Goal: Task Accomplishment & Management: Use online tool/utility

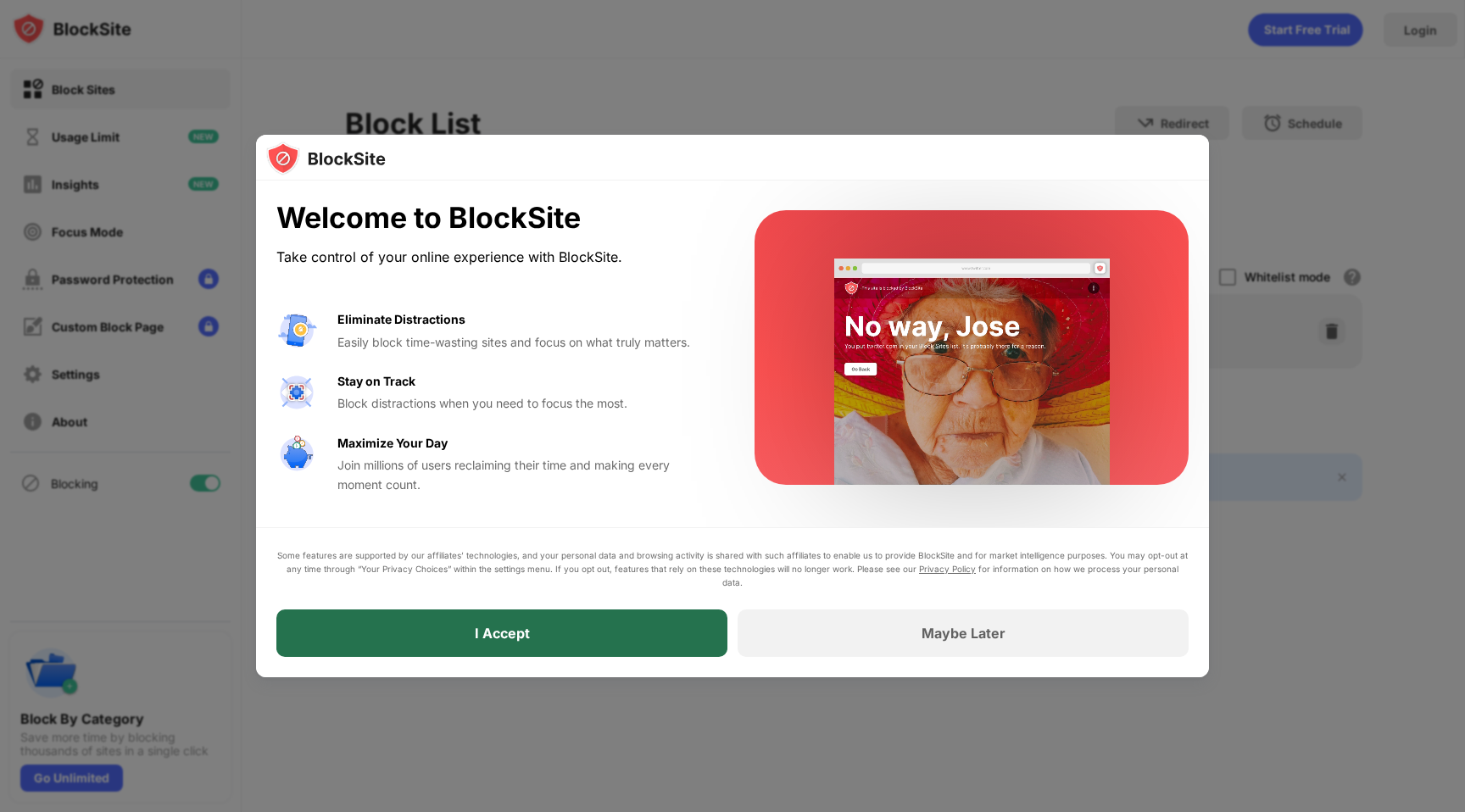
click at [596, 615] on div "I Accept" at bounding box center [502, 633] width 451 height 48
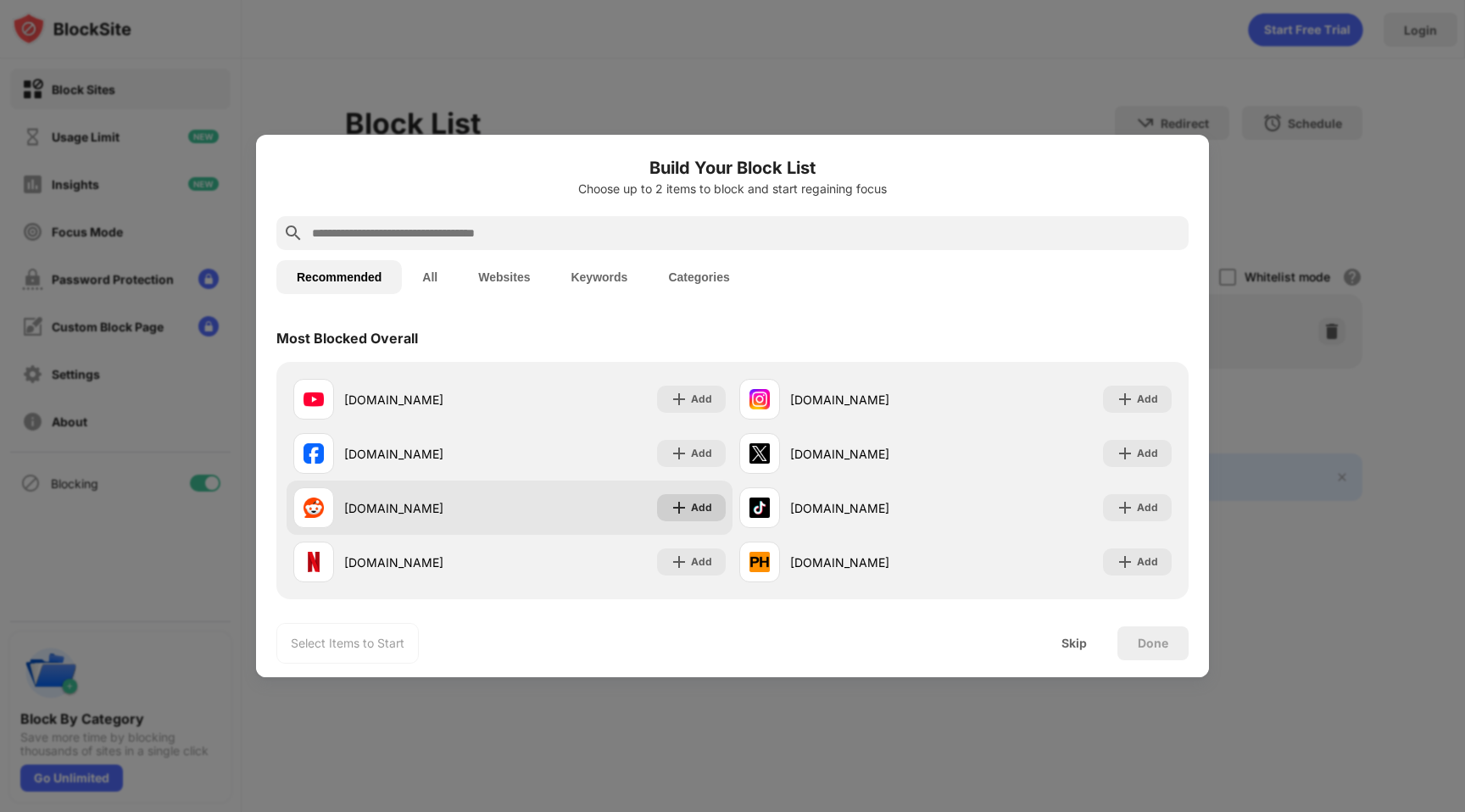
click at [701, 513] on div "Add" at bounding box center [701, 507] width 21 height 17
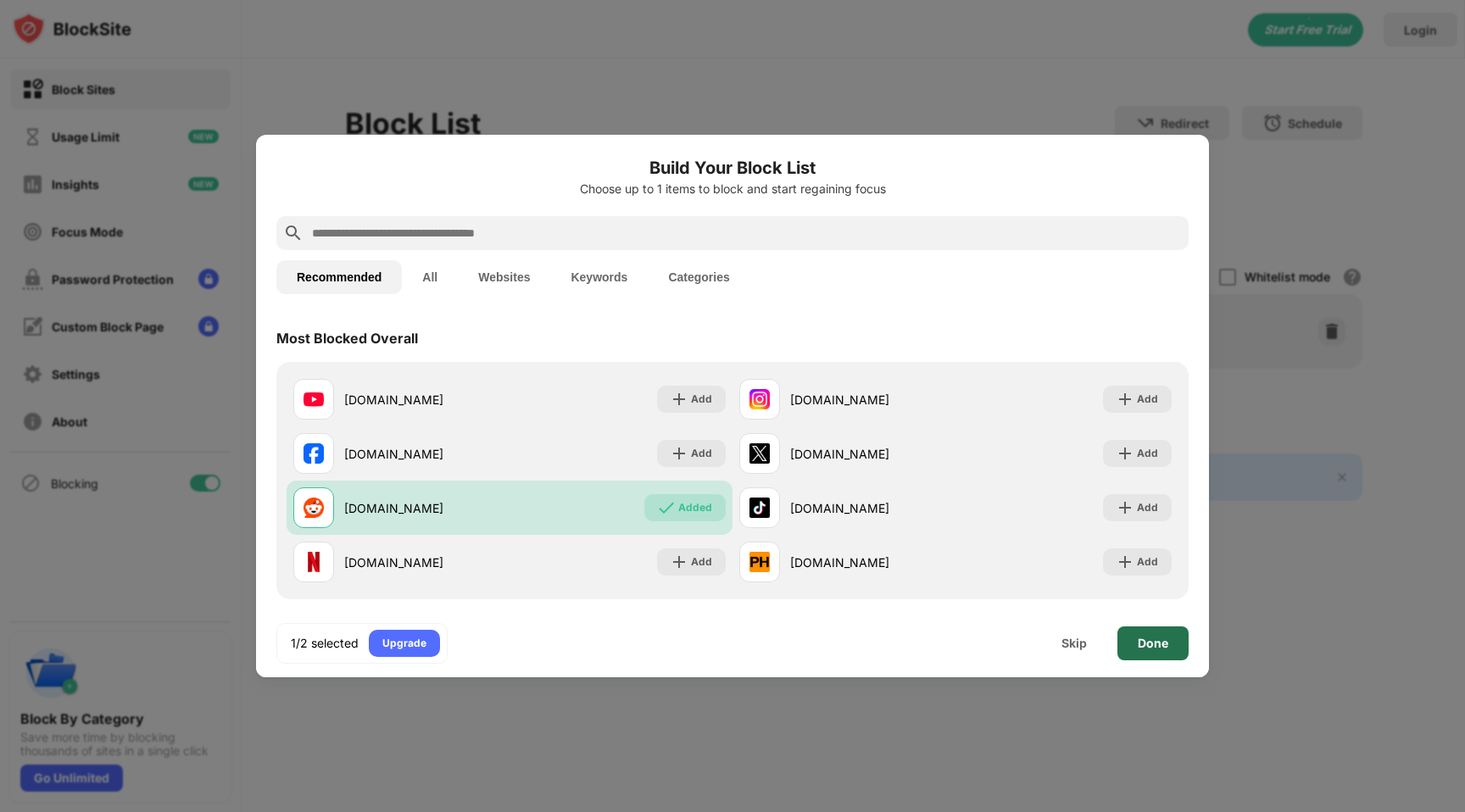
click at [1156, 642] on div "Done" at bounding box center [1153, 643] width 30 height 14
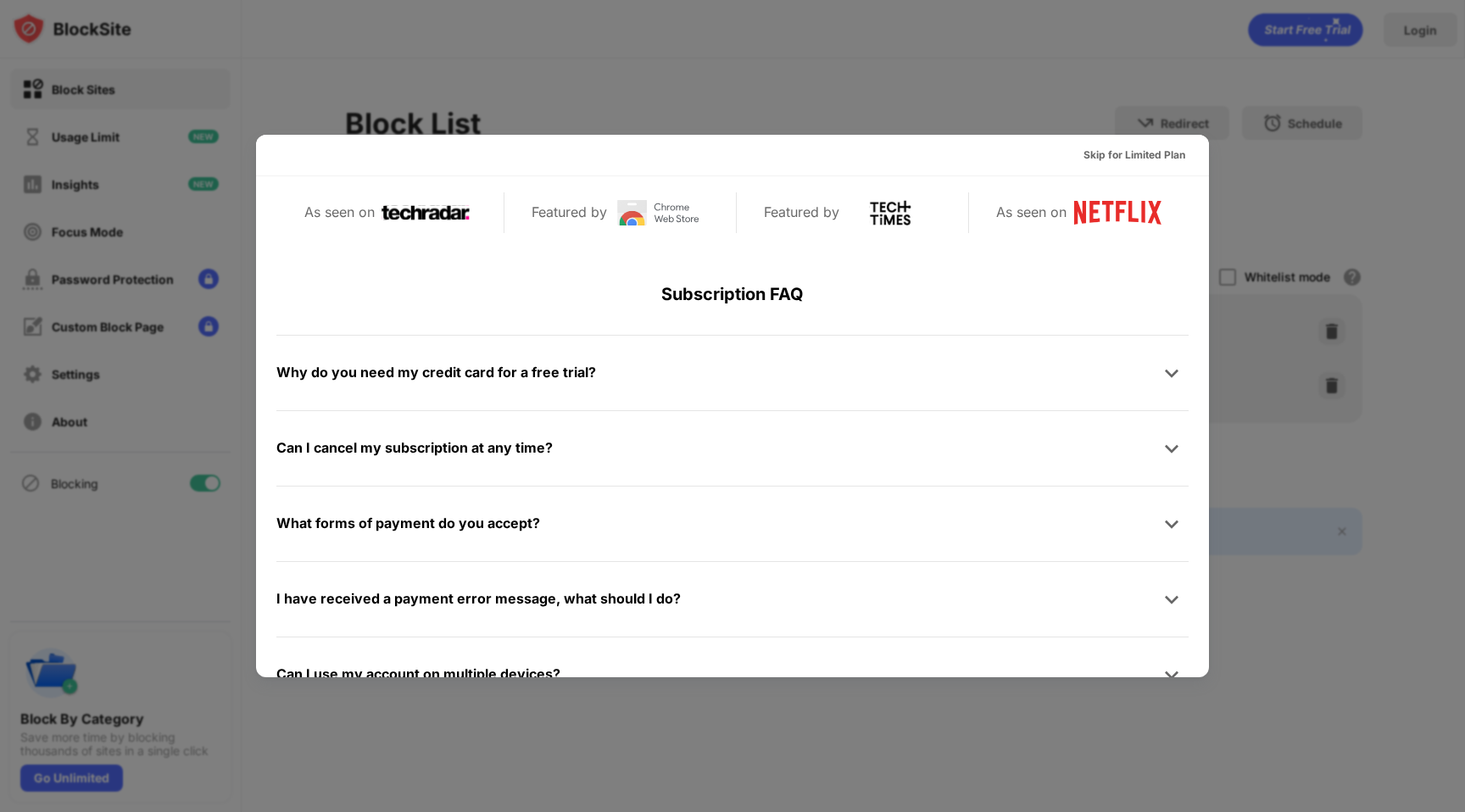
scroll to position [827, 0]
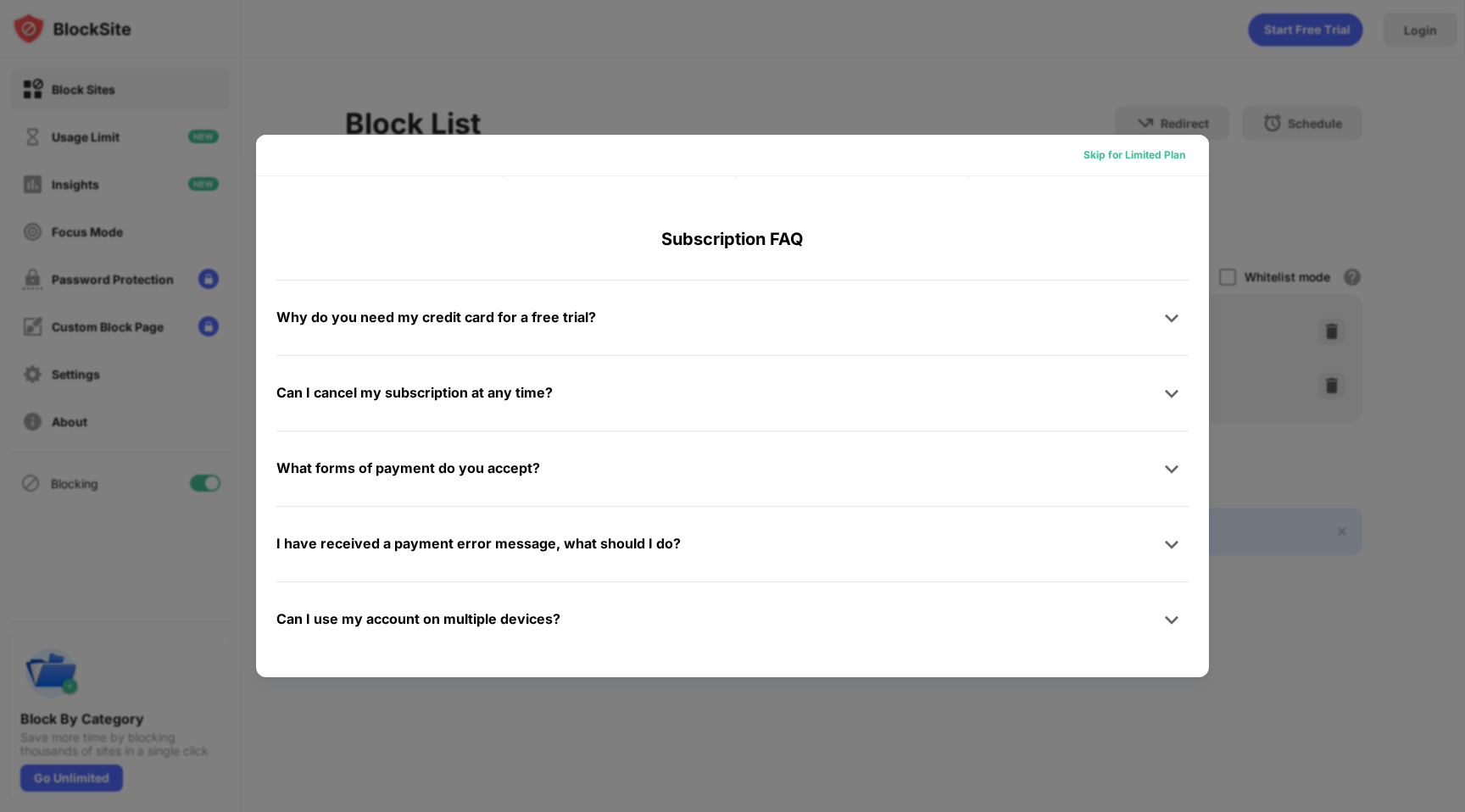
click at [1111, 159] on div "Skip for Limited Plan" at bounding box center [1134, 155] width 102 height 17
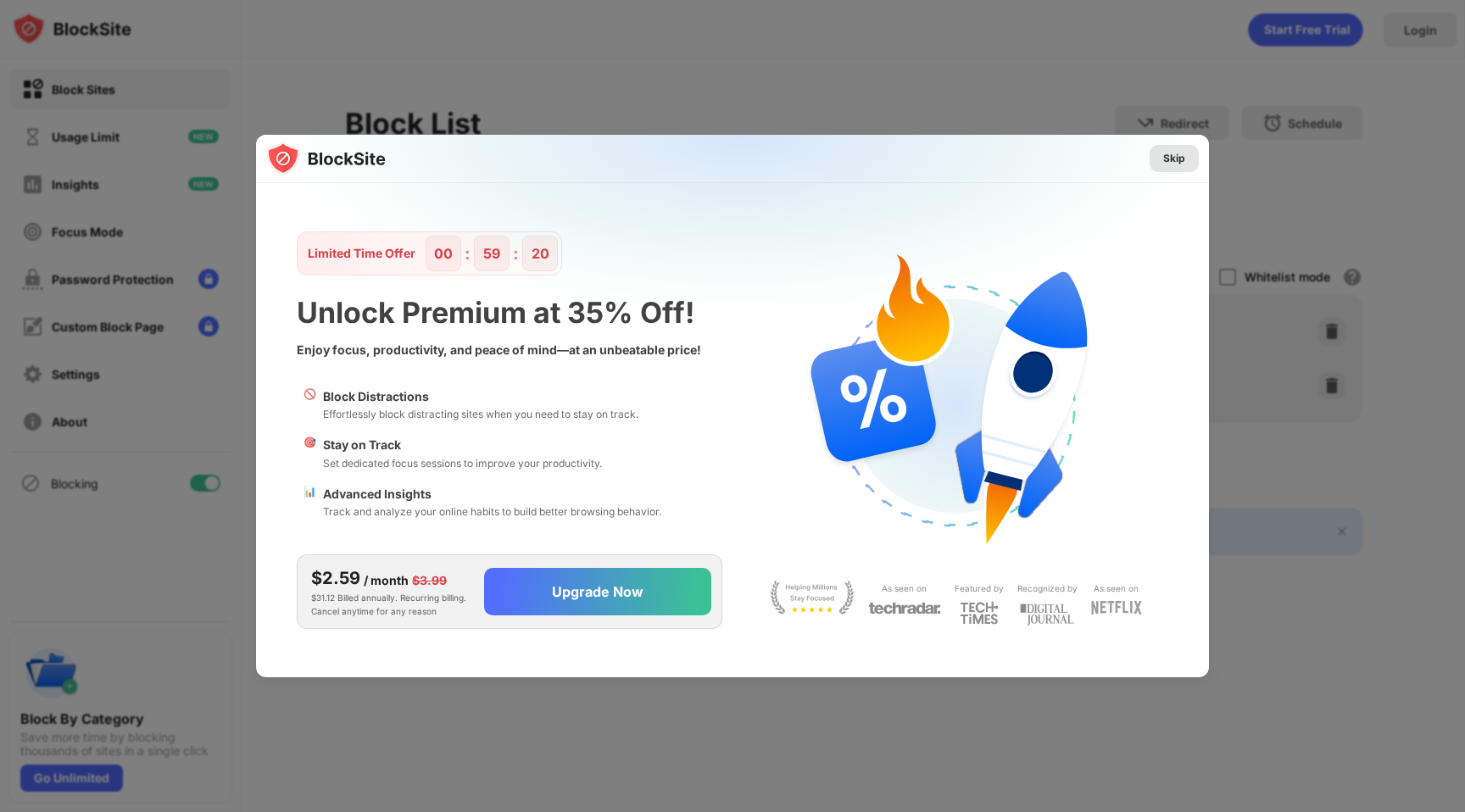
click at [1170, 164] on div "Skip" at bounding box center [1175, 158] width 22 height 17
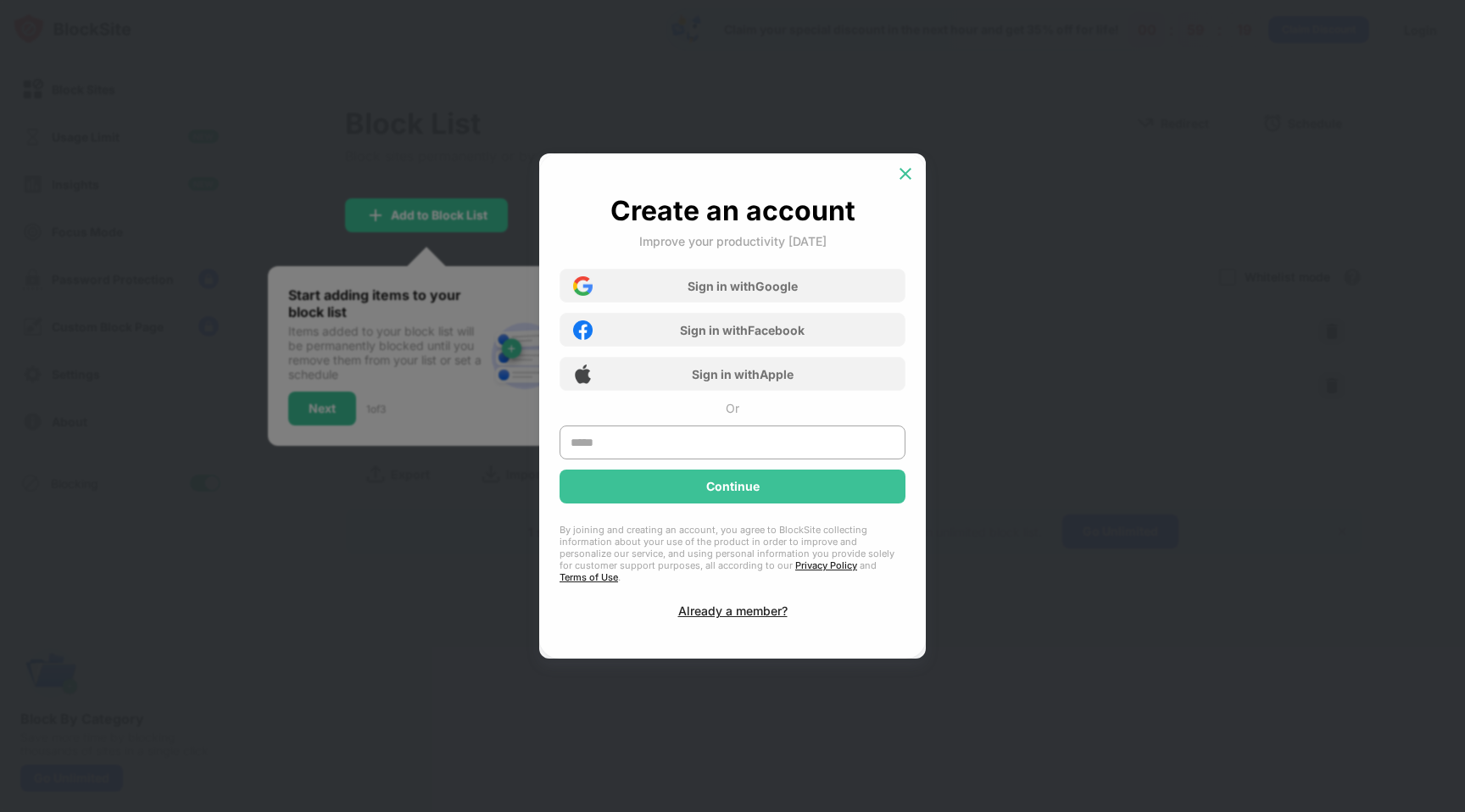
click at [899, 182] on img at bounding box center [905, 174] width 17 height 17
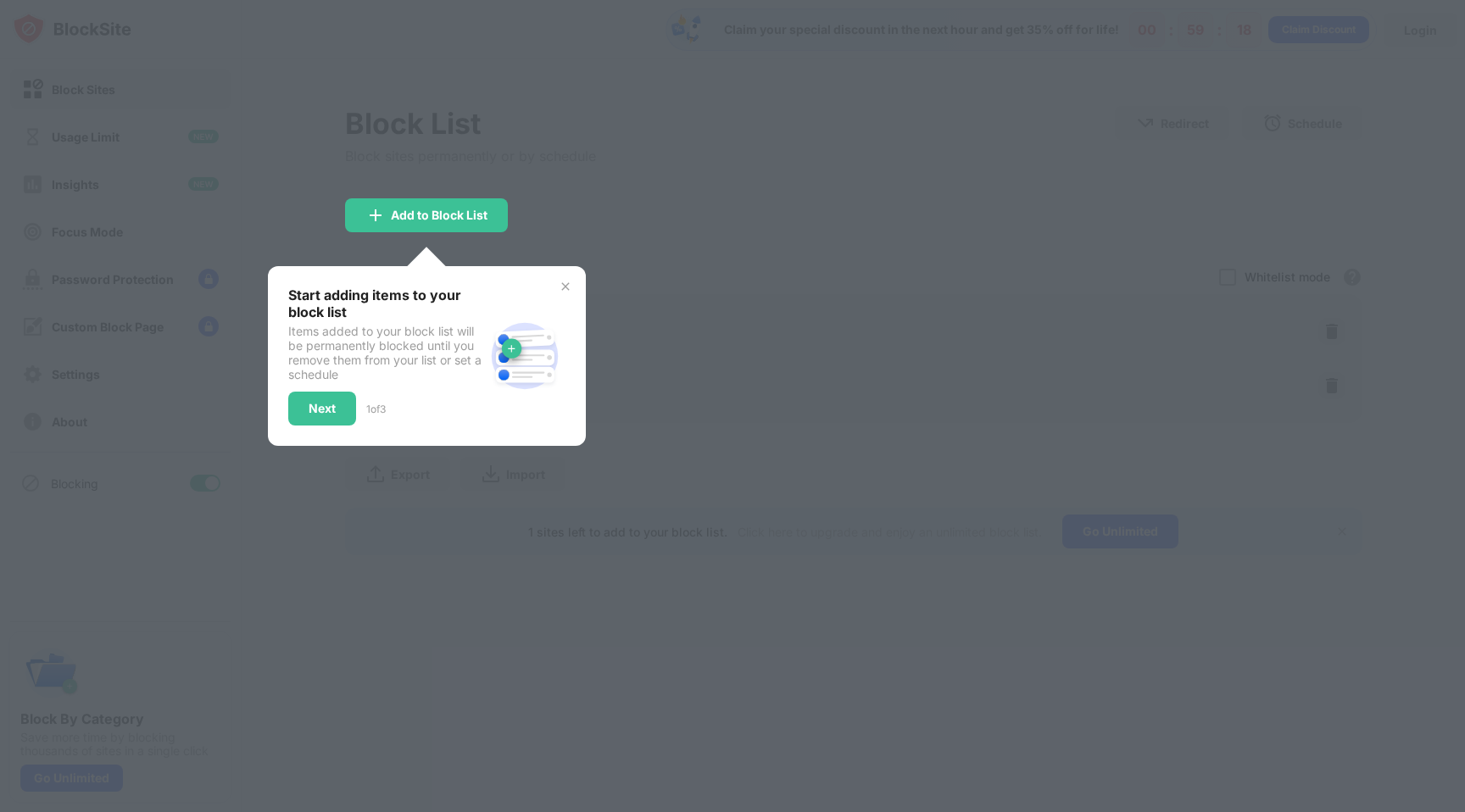
click at [568, 285] on img at bounding box center [565, 286] width 14 height 14
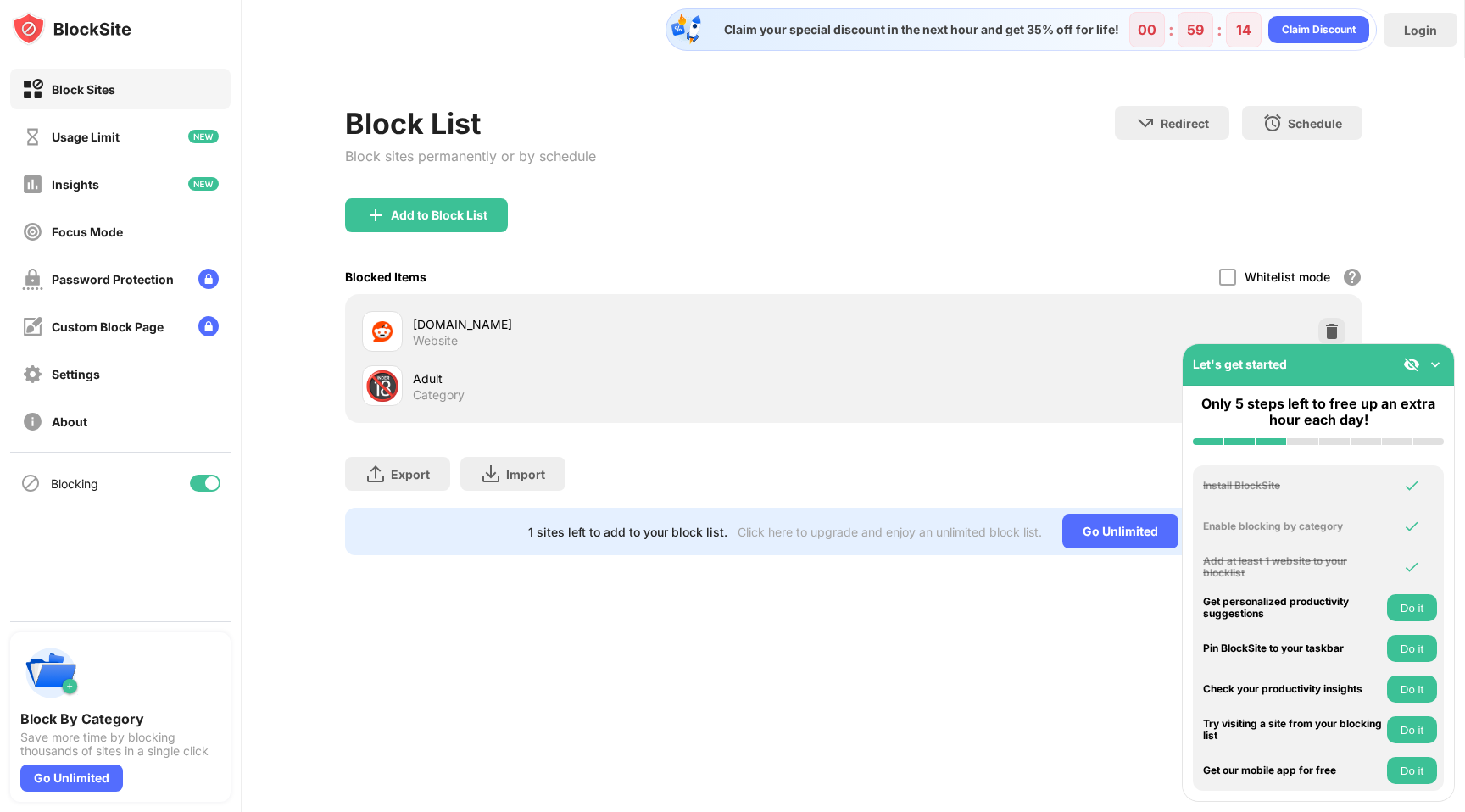
click at [1434, 367] on img at bounding box center [1436, 364] width 17 height 17
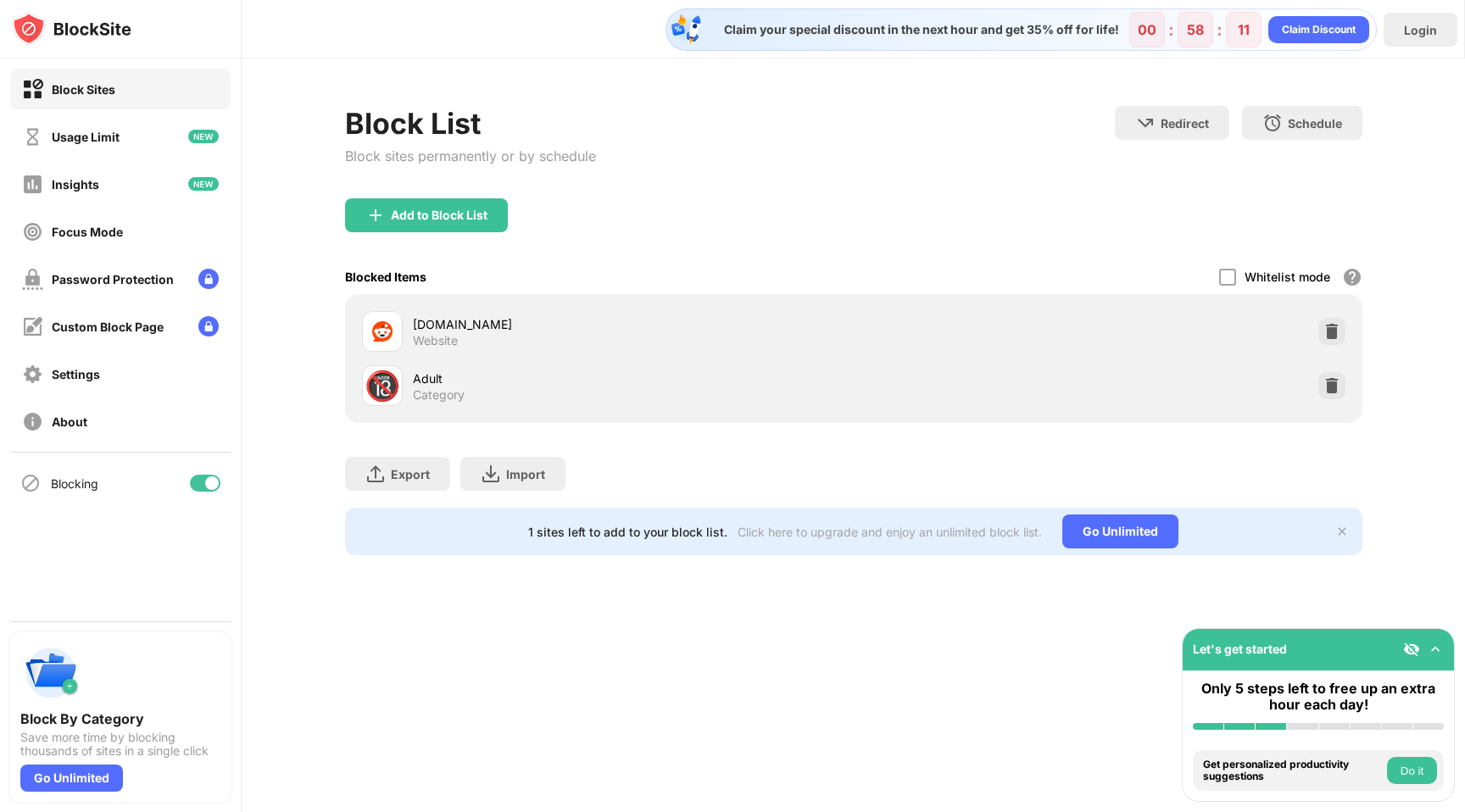
click at [1432, 644] on img at bounding box center [1436, 648] width 17 height 17
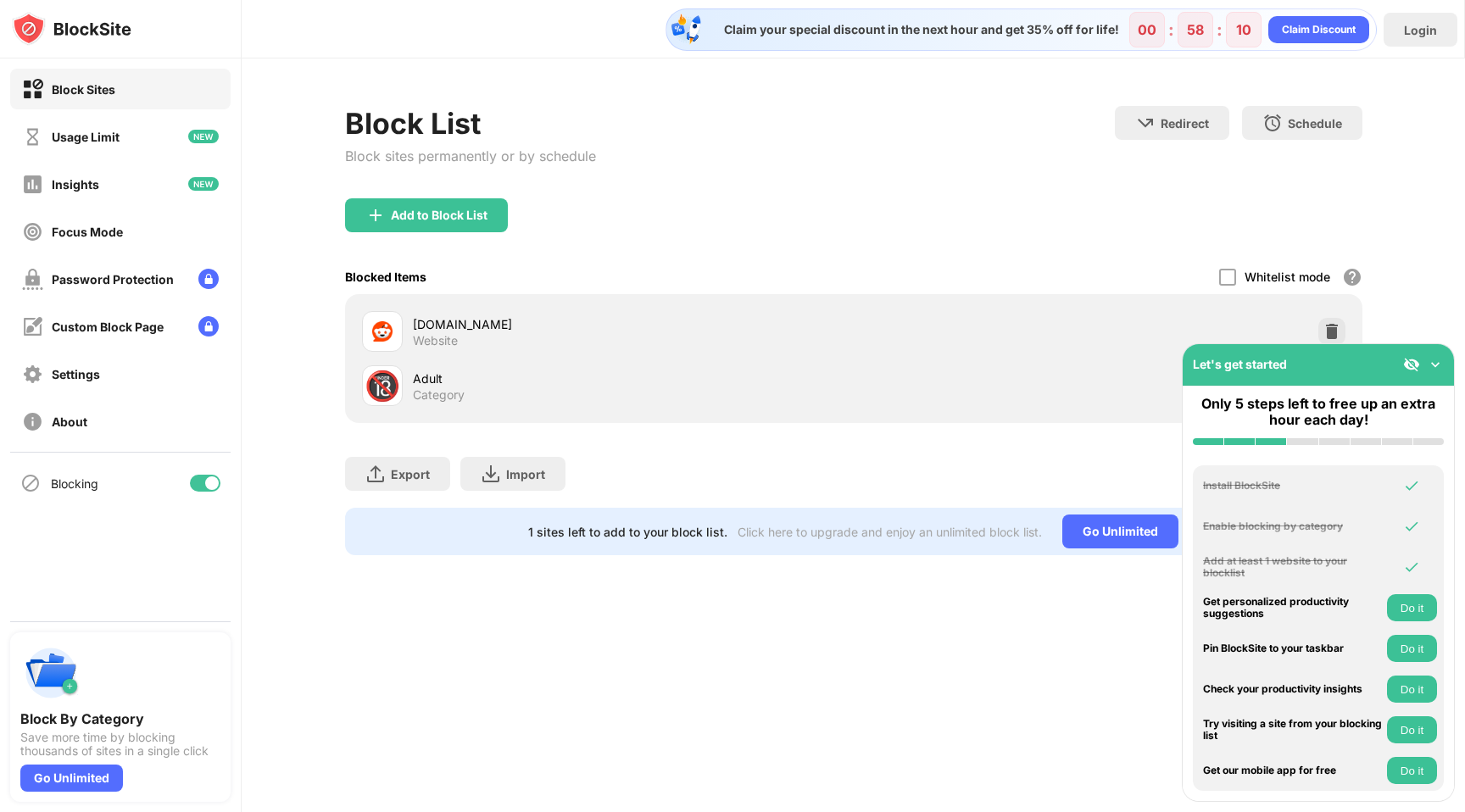
click at [1409, 367] on img at bounding box center [1412, 364] width 17 height 17
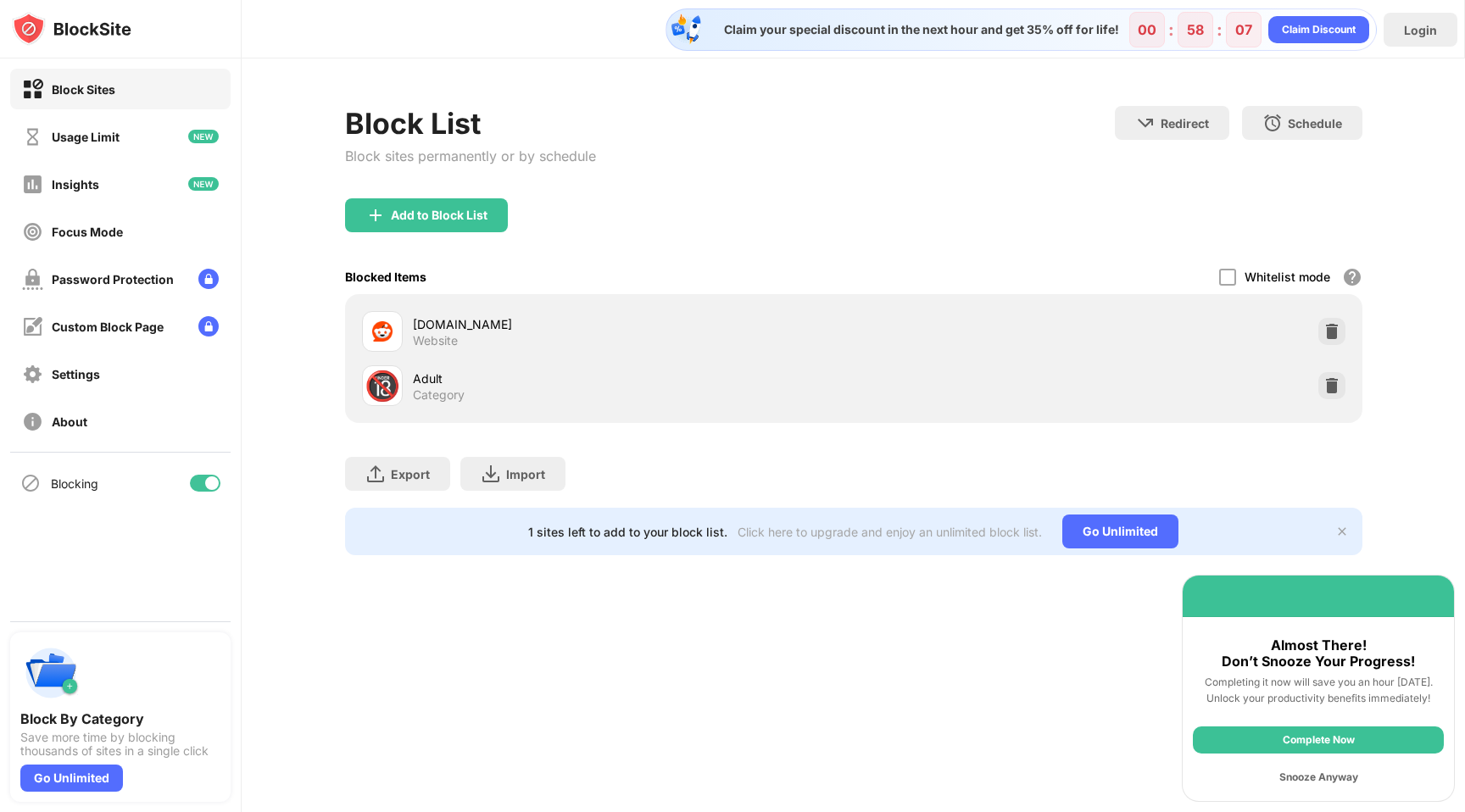
click at [1338, 781] on div "Snooze Anyway" at bounding box center [1318, 777] width 251 height 28
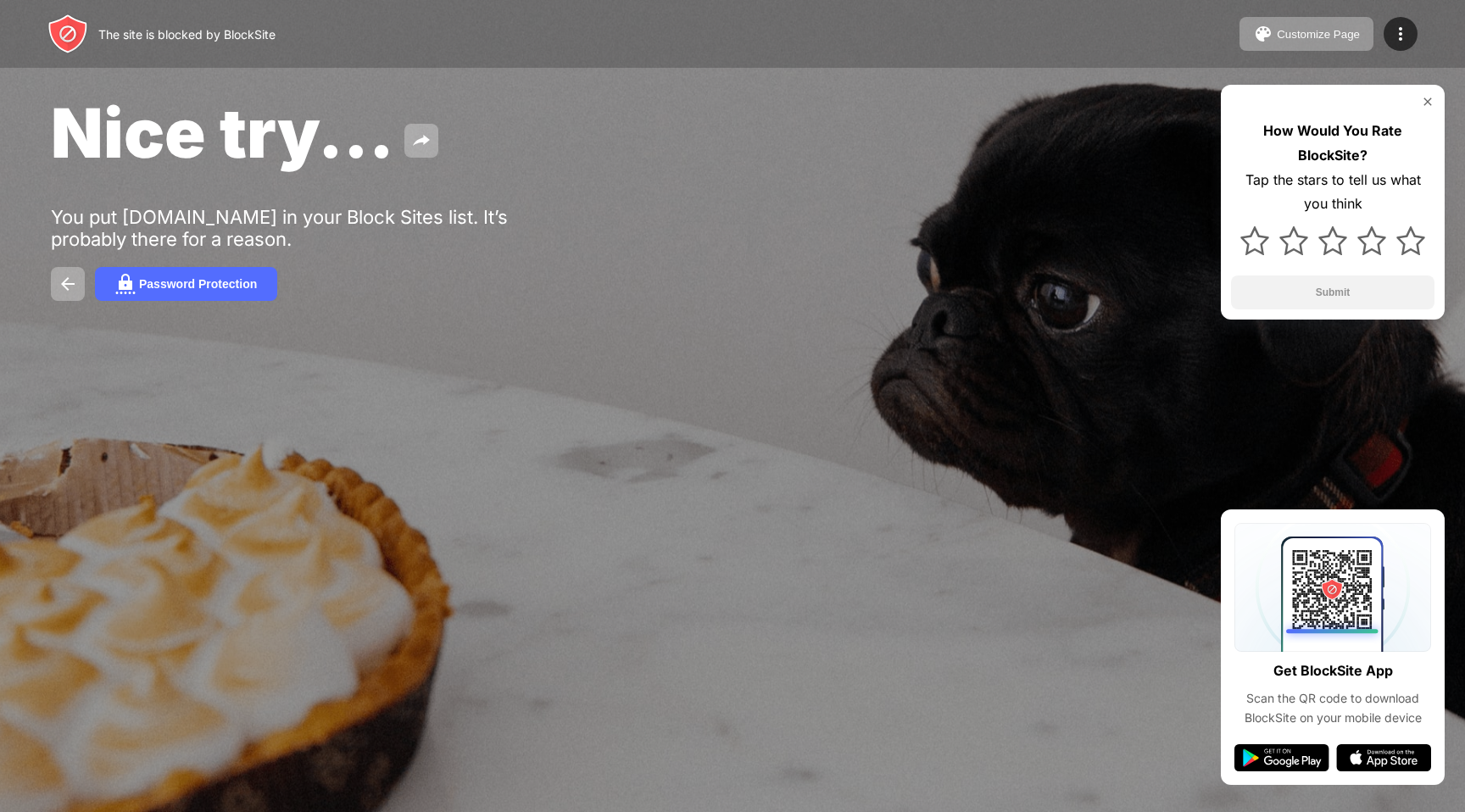
click at [1425, 99] on img at bounding box center [1427, 101] width 14 height 14
